Goal: Task Accomplishment & Management: Manage account settings

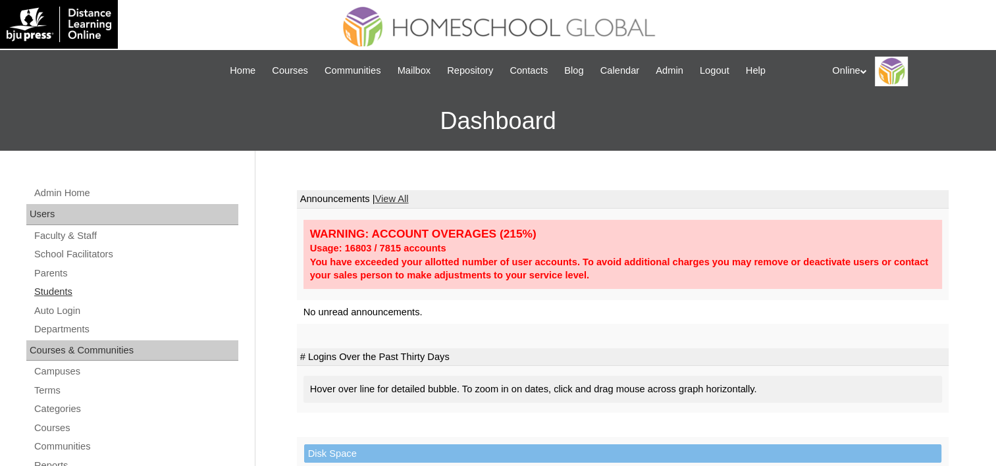
click at [59, 290] on link "Students" at bounding box center [135, 292] width 205 height 16
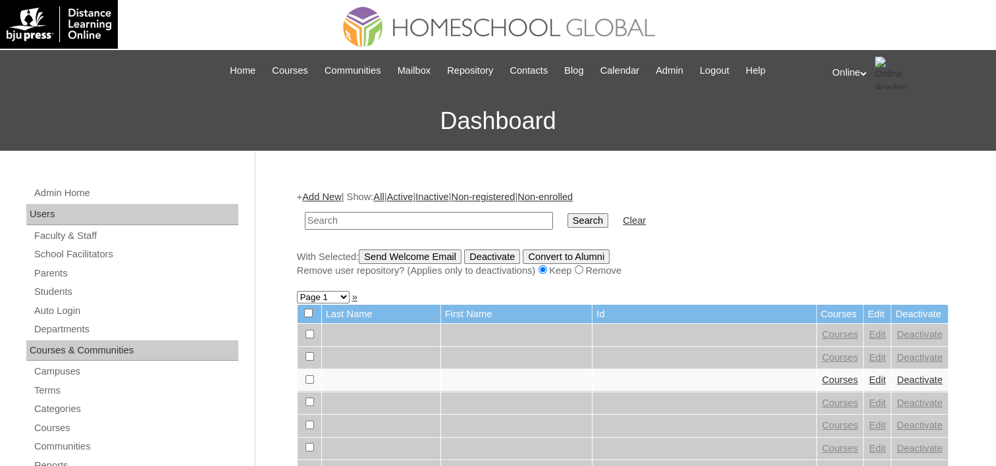
click at [390, 217] on input "text" at bounding box center [429, 221] width 248 height 18
type input "[PERSON_NAME]"
click at [568, 213] on input "Search" at bounding box center [588, 220] width 41 height 14
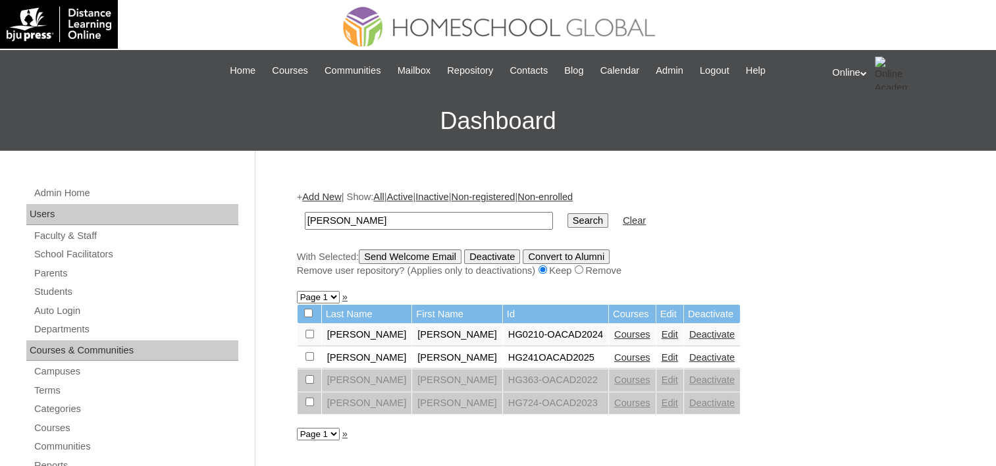
click at [662, 354] on link "Edit" at bounding box center [670, 357] width 16 height 11
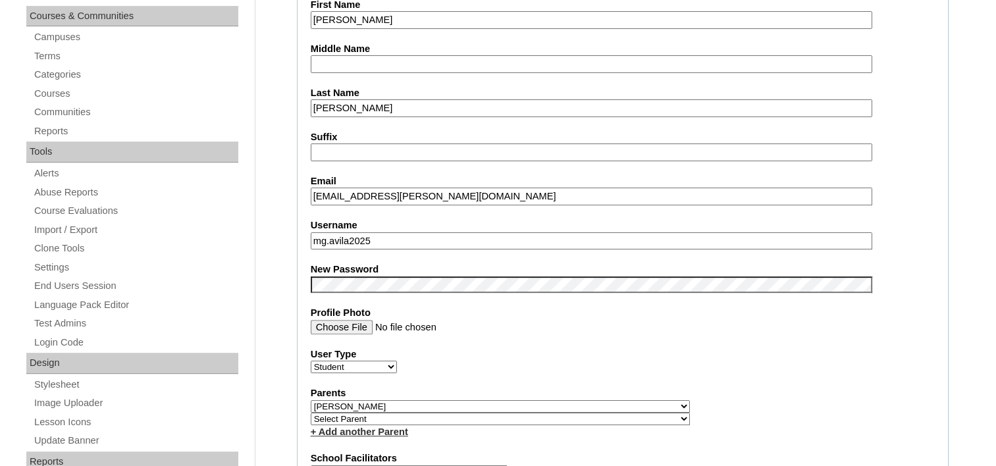
scroll to position [337, 0]
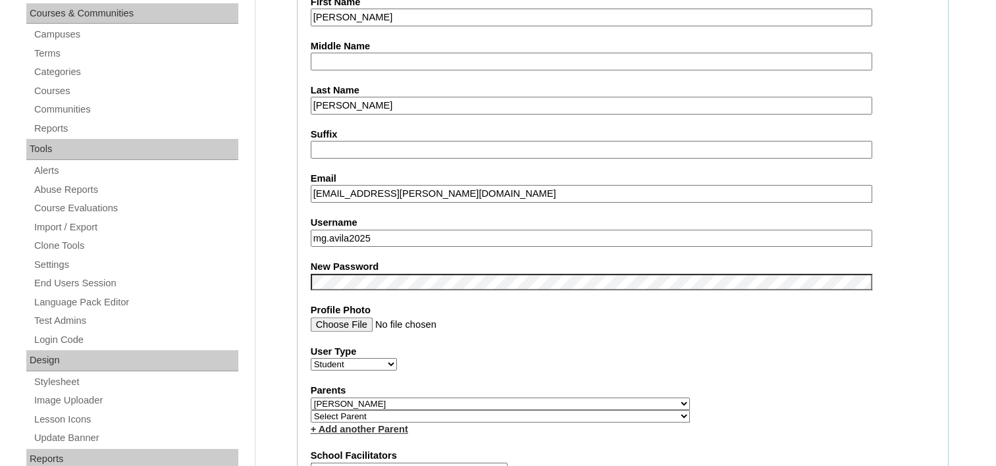
drag, startPoint x: 381, startPoint y: 233, endPoint x: 263, endPoint y: 234, distance: 117.9
paste input "m.joaquin2025"
type input "m.joaquin2025"
click at [664, 371] on fieldset "Account Information User Id HG241OACAD2025 Title First Name Massimo Giacomo Mid…" at bounding box center [623, 419] width 652 height 1079
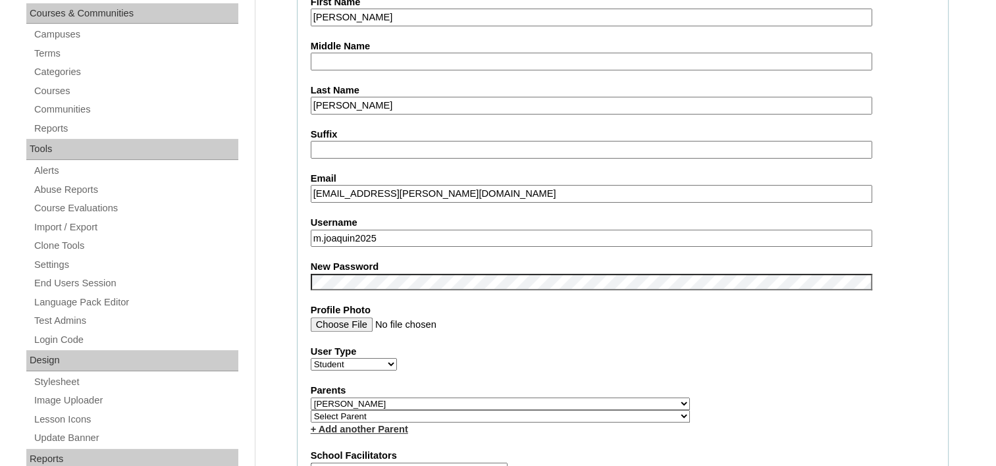
drag, startPoint x: 996, startPoint y: 155, endPoint x: 998, endPoint y: 179, distance: 23.9
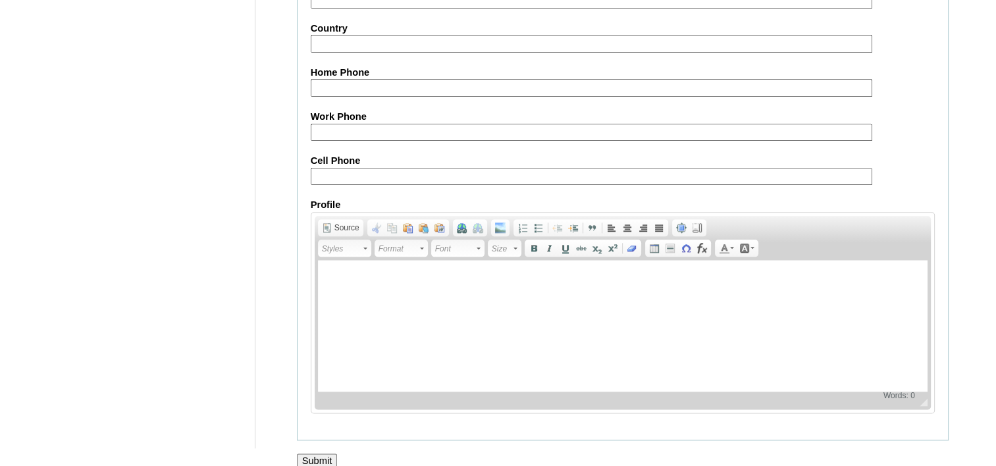
scroll to position [1538, 0]
click at [323, 452] on input "Submit" at bounding box center [317, 459] width 41 height 14
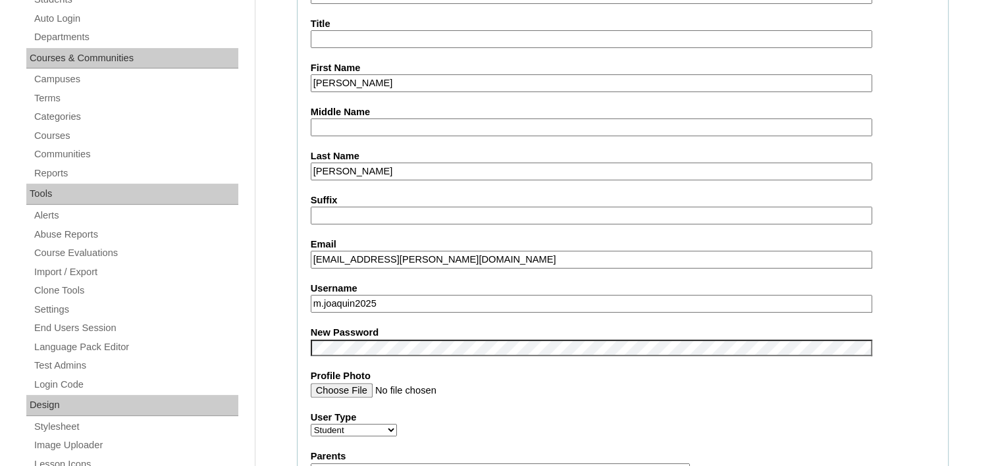
scroll to position [297, 0]
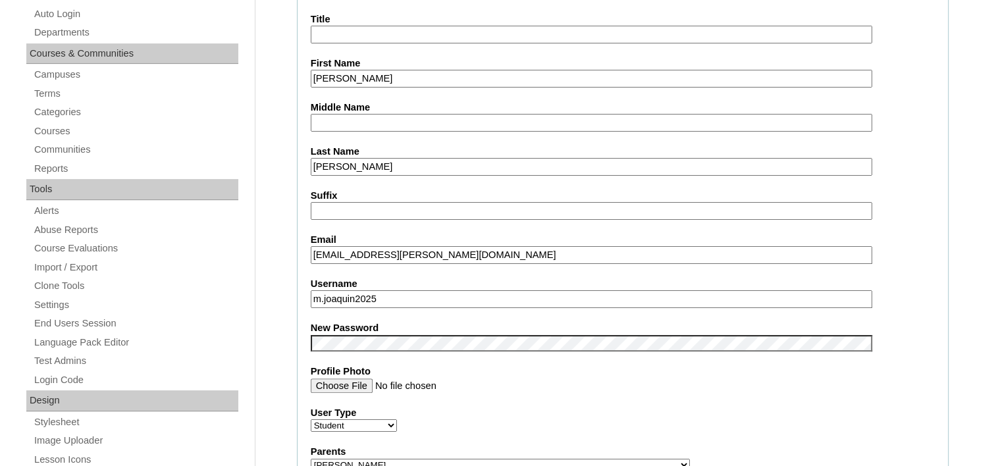
click at [321, 294] on input "m.joaquin2025" at bounding box center [592, 299] width 562 height 18
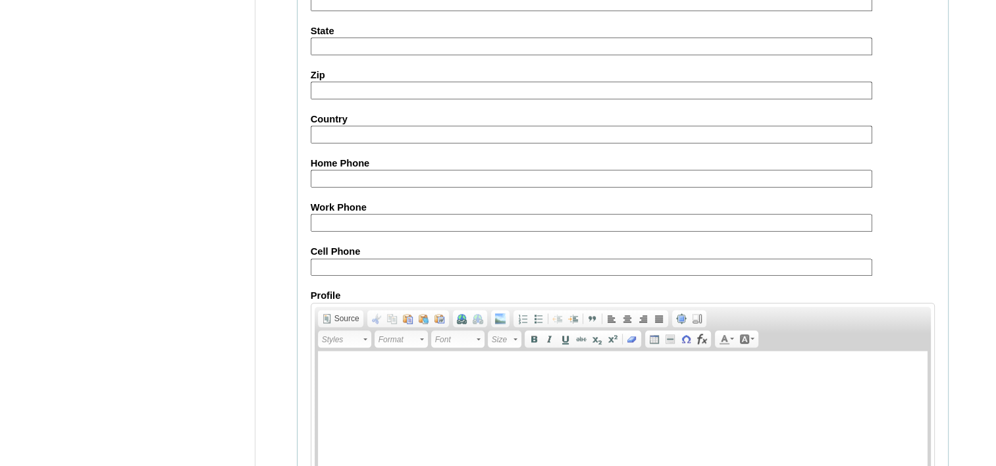
scroll to position [1583, 0]
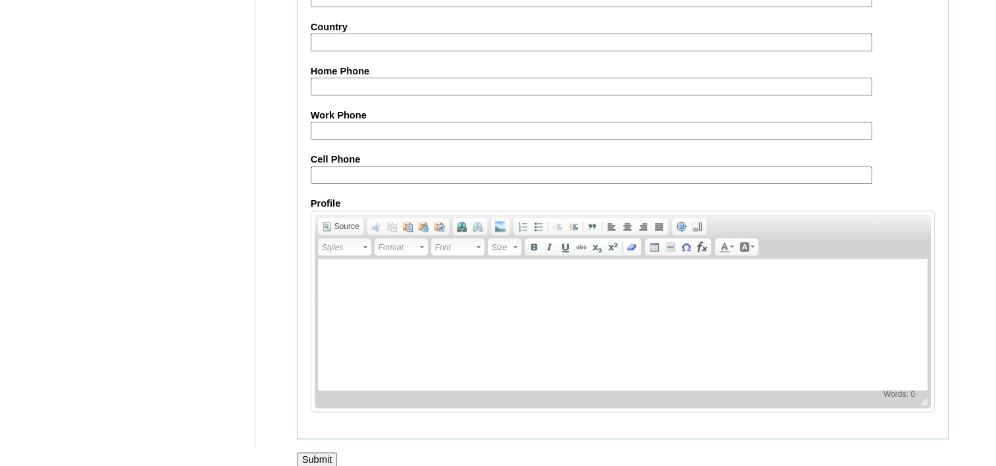
type input "ma.joaquin2025"
click at [325, 452] on input "Submit" at bounding box center [317, 459] width 41 height 14
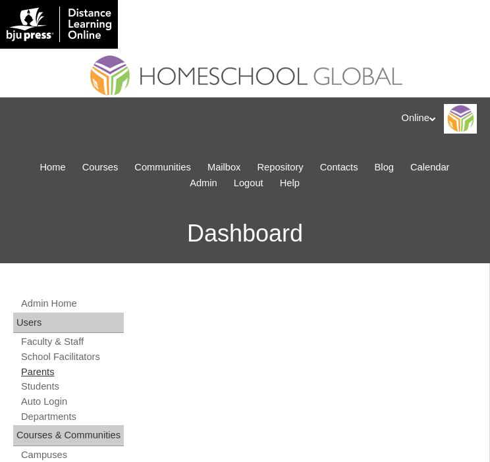
click at [37, 369] on link "Parents" at bounding box center [72, 372] width 104 height 13
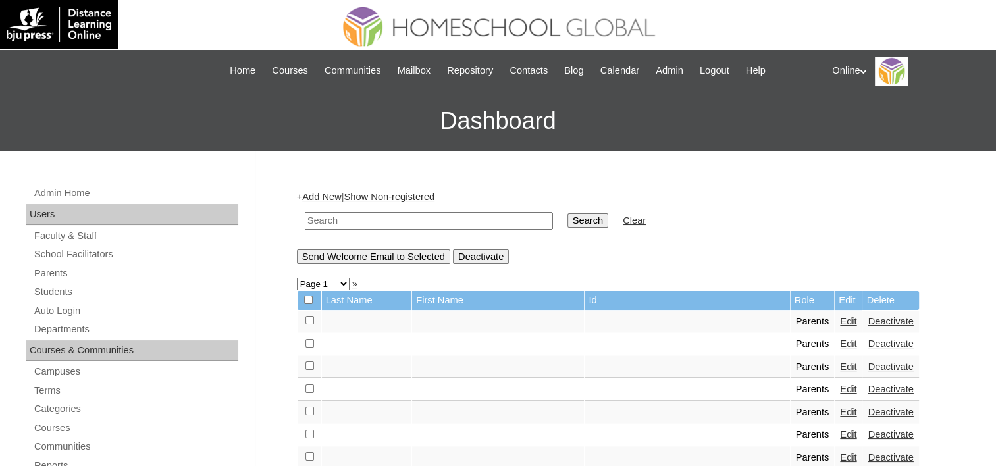
click at [344, 215] on input "text" at bounding box center [429, 221] width 248 height 18
type input "Mariejo"
click at [489, 215] on input "Search" at bounding box center [588, 220] width 41 height 14
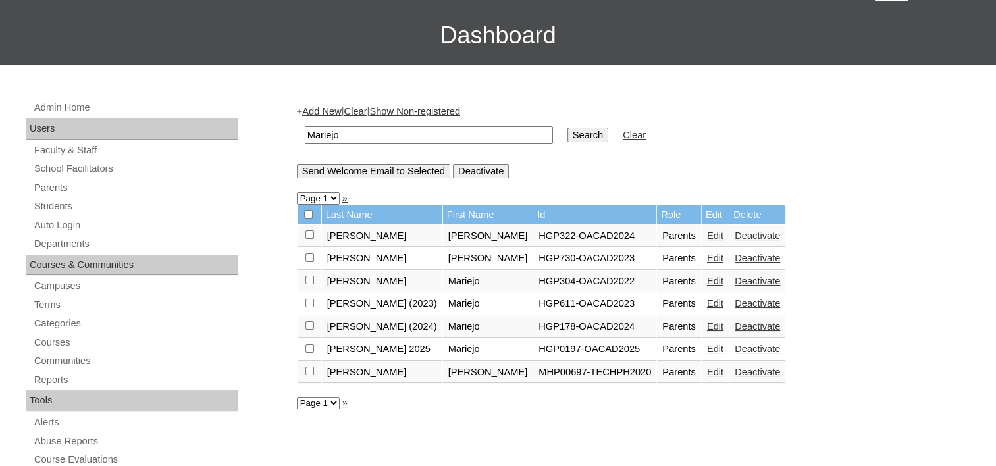
scroll to position [90, 0]
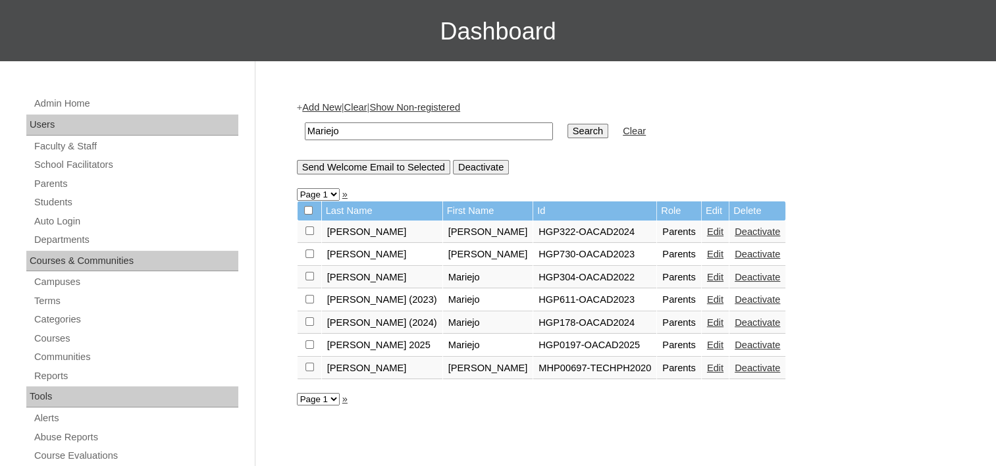
click at [707, 341] on link "Edit" at bounding box center [715, 345] width 16 height 11
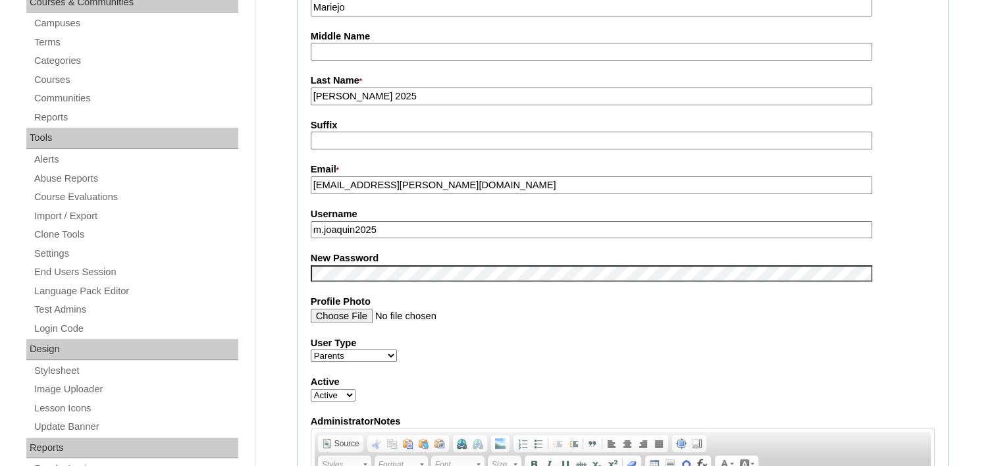
scroll to position [350, 0]
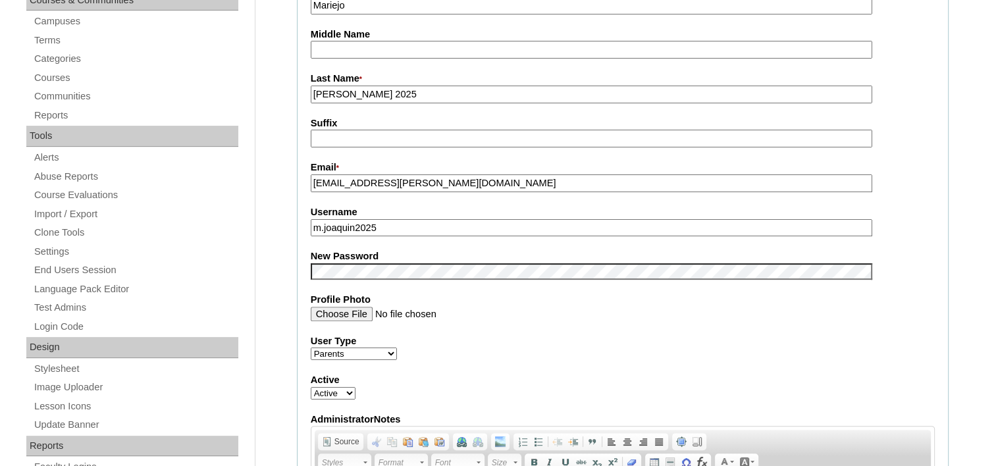
drag, startPoint x: 403, startPoint y: 227, endPoint x: 281, endPoint y: 219, distance: 122.7
paste input "a"
drag, startPoint x: 399, startPoint y: 224, endPoint x: 256, endPoint y: 200, distance: 144.9
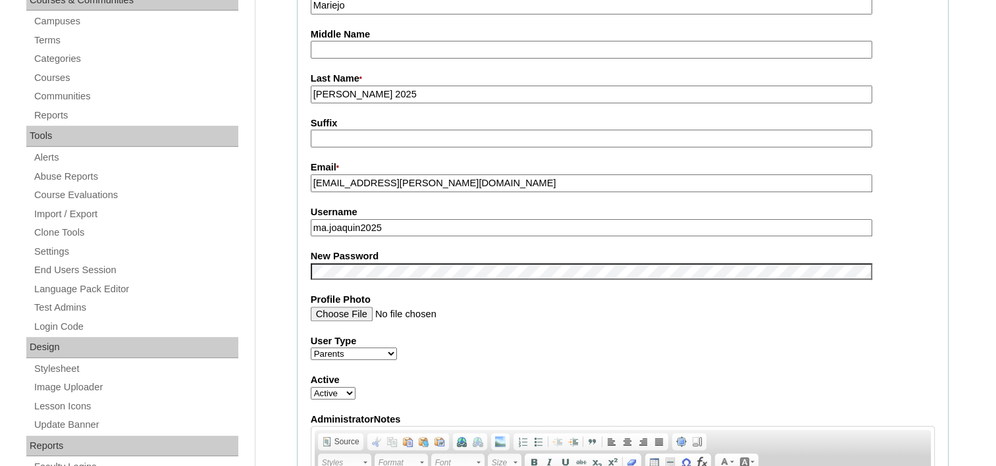
paste input "jo"
type input "majo.joaquin2025"
click at [605, 337] on label "User Type" at bounding box center [623, 342] width 624 height 14
click at [397, 348] on select "Faculty Staff Student Parents School Facilitators" at bounding box center [354, 354] width 86 height 13
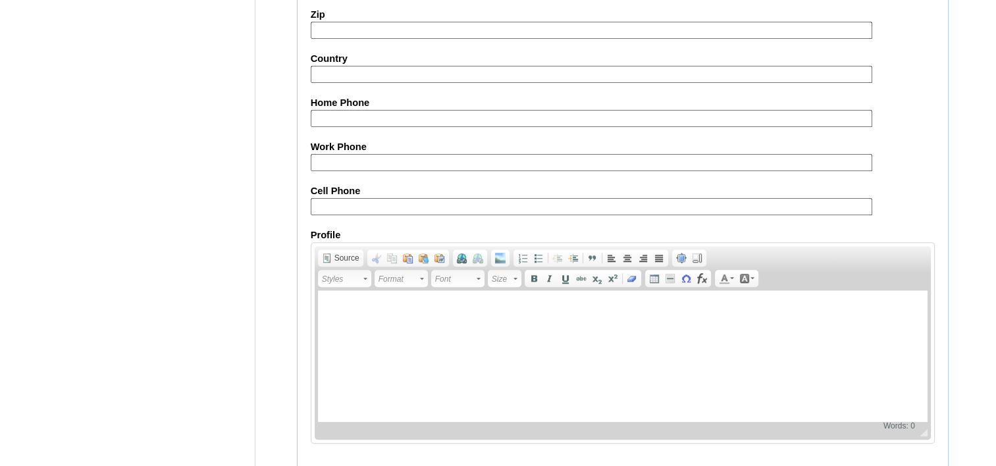
scroll to position [1249, 0]
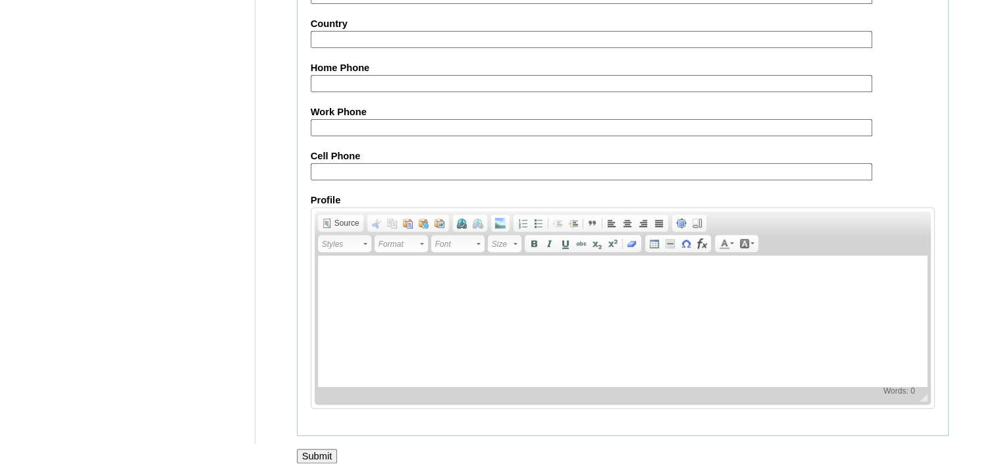
click at [324, 449] on input "Submit" at bounding box center [317, 456] width 41 height 14
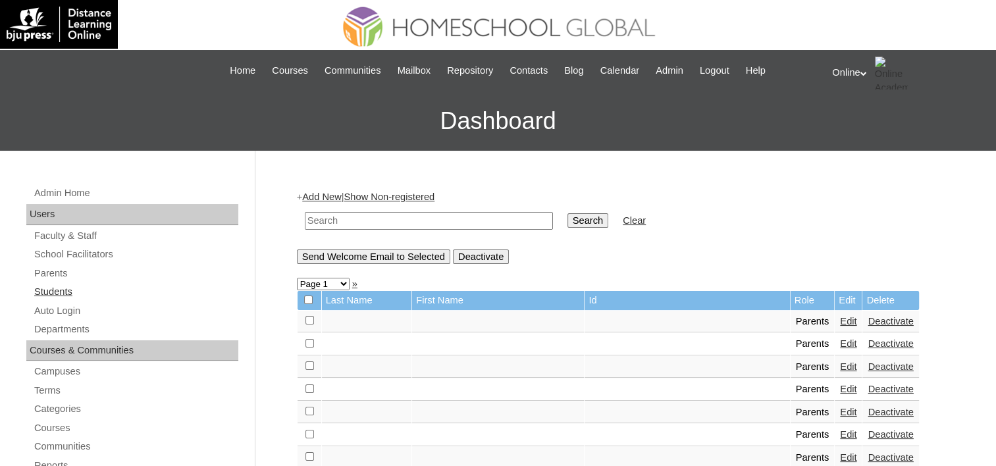
click at [53, 286] on link "Students" at bounding box center [135, 292] width 205 height 16
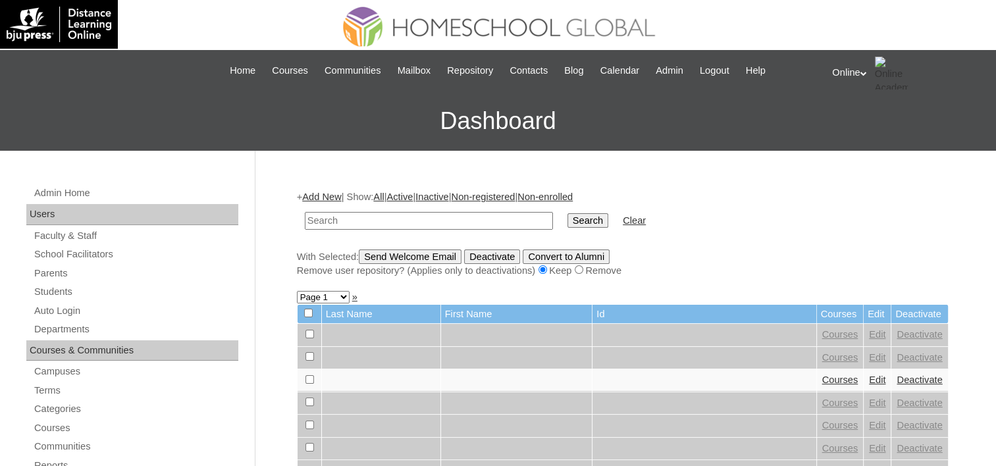
click at [352, 219] on input "text" at bounding box center [429, 221] width 248 height 18
type input "massimo"
click at [568, 213] on input "Search" at bounding box center [588, 220] width 41 height 14
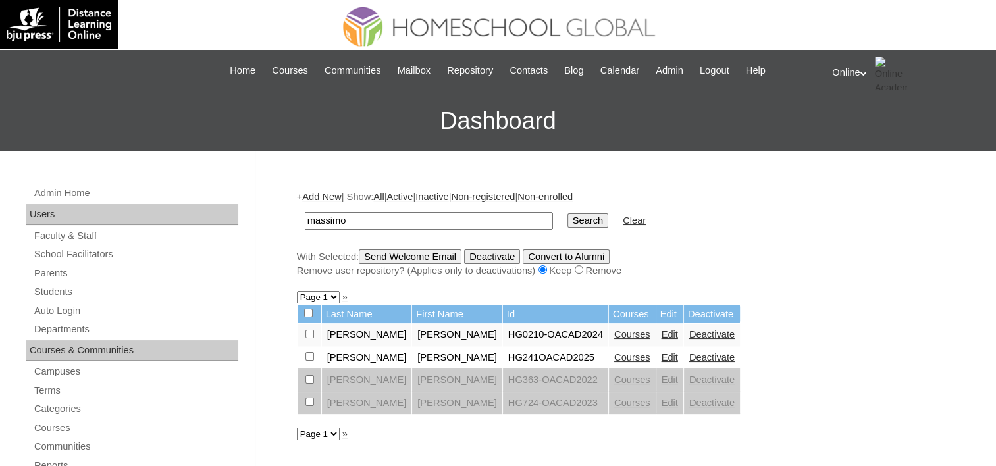
click at [662, 354] on link "Edit" at bounding box center [670, 357] width 16 height 11
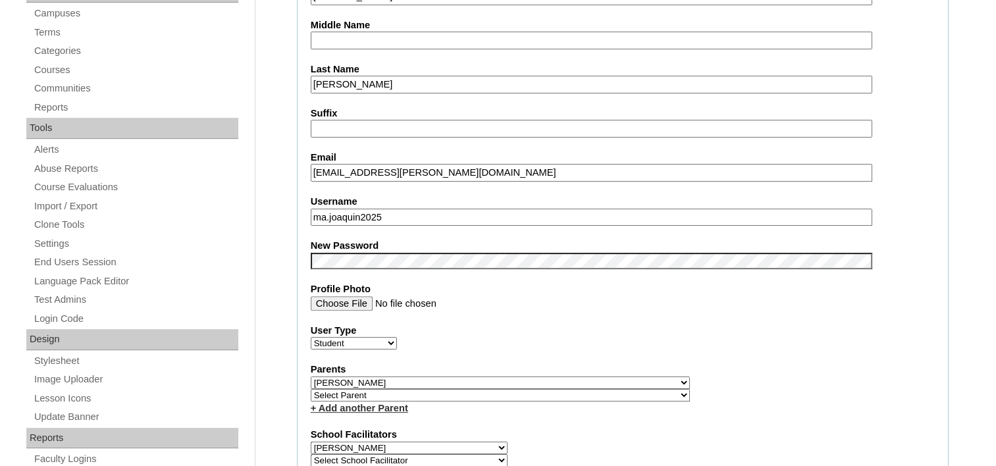
scroll to position [364, 0]
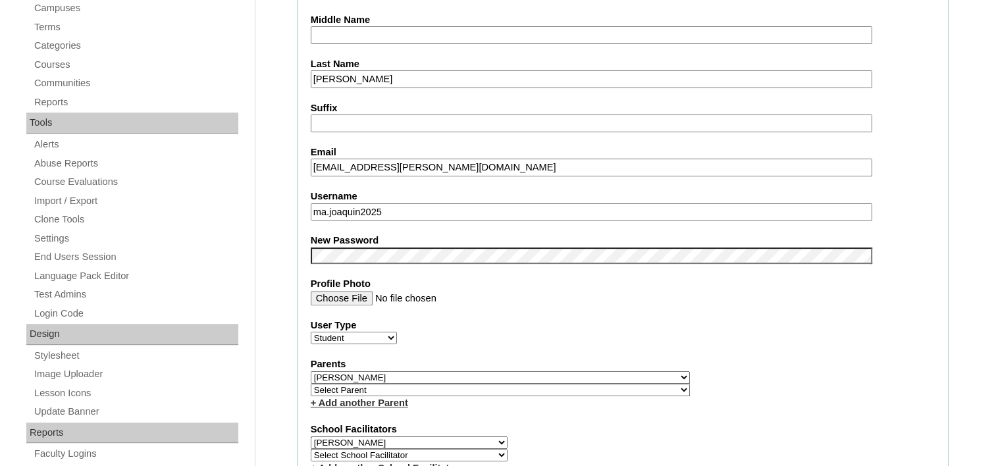
drag, startPoint x: 440, startPoint y: 201, endPoint x: 275, endPoint y: 187, distance: 165.2
paste input "[PERSON_NAME]"
type input "mg.avila2025"
click at [339, 261] on fieldset "Account Information User Id HG241OACAD2025 Title First Name [PERSON_NAME] Middl…" at bounding box center [623, 393] width 652 height 1079
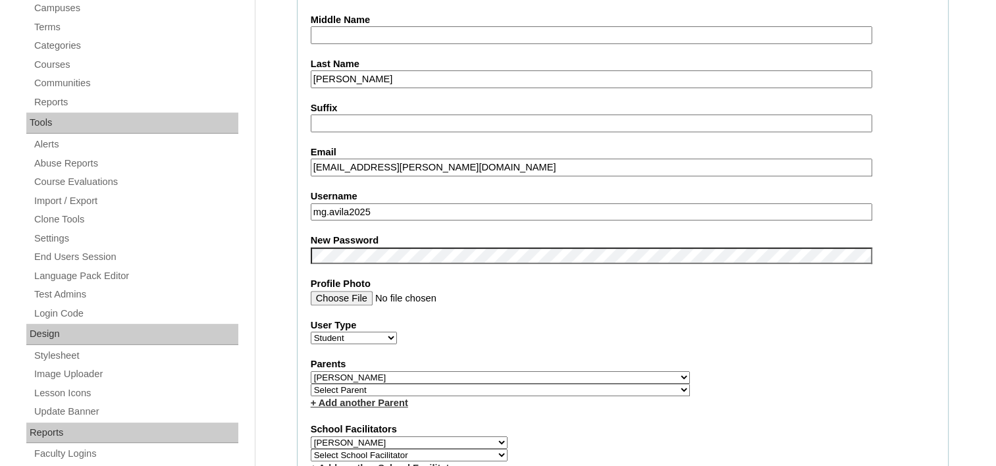
click at [670, 319] on label "User Type" at bounding box center [623, 326] width 624 height 14
click at [397, 332] on select "Faculty Staff Student Parents School Facilitators" at bounding box center [354, 338] width 86 height 13
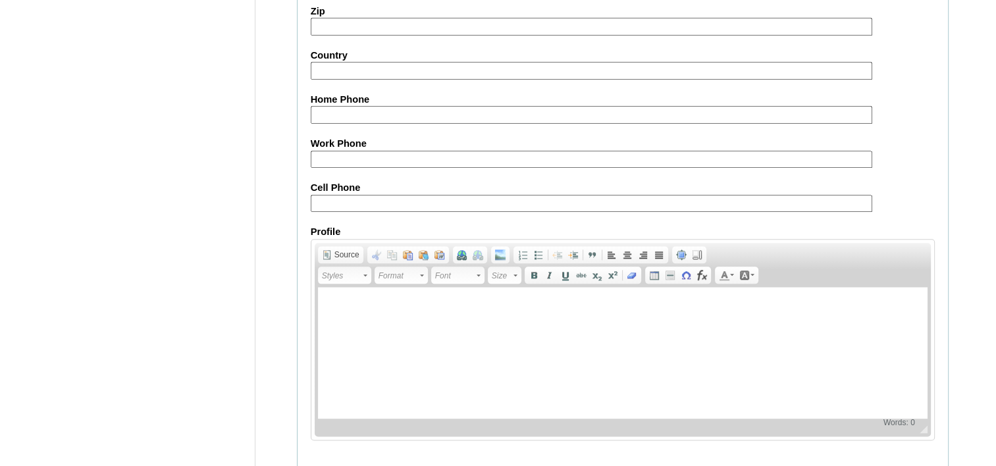
scroll to position [1538, 0]
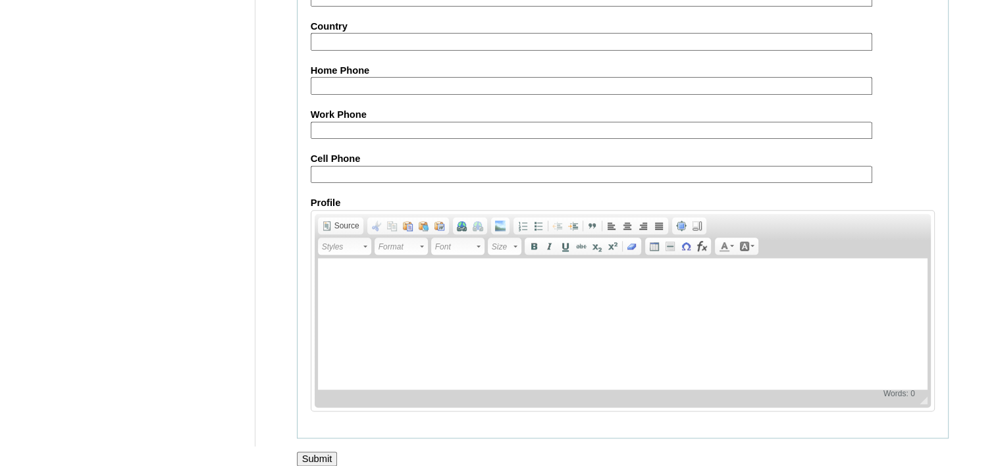
click at [313, 452] on input "Submit" at bounding box center [317, 459] width 41 height 14
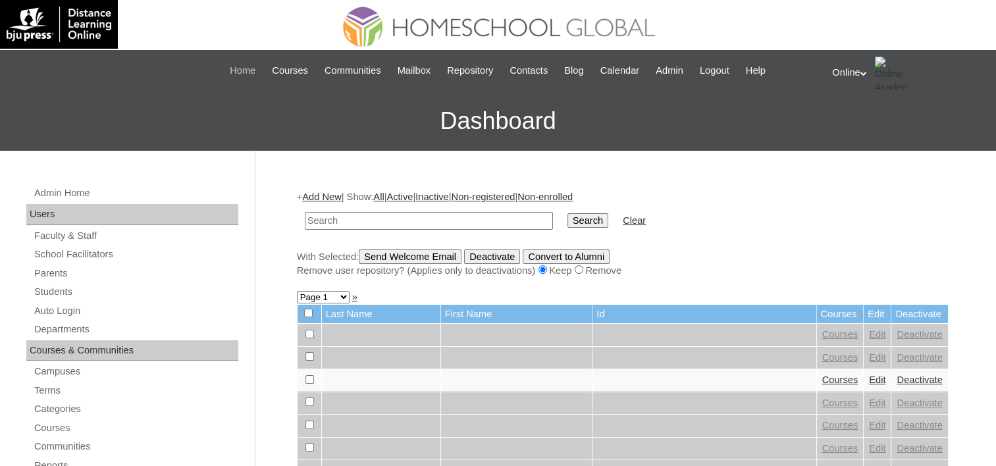
click at [248, 77] on span "Home" at bounding box center [243, 70] width 26 height 15
